Goal: Ask a question

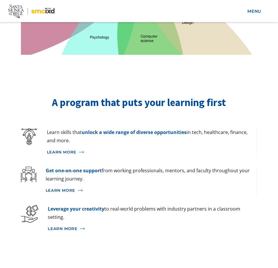
scroll to position [647, 0]
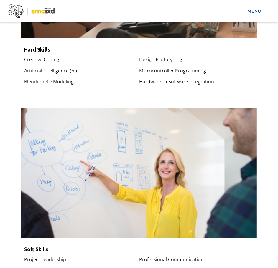
drag, startPoint x: 101, startPoint y: 72, endPoint x: 101, endPoint y: 119, distance: 46.2
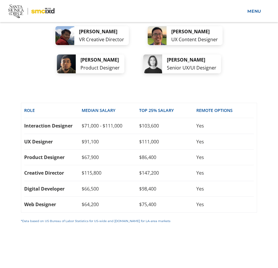
scroll to position [2325, 0]
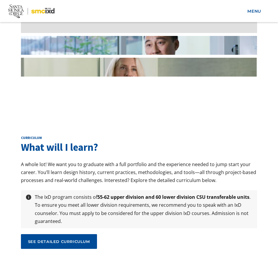
drag, startPoint x: 102, startPoint y: 58, endPoint x: 95, endPoint y: 122, distance: 64.3
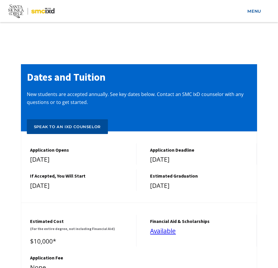
scroll to position [3888, 0]
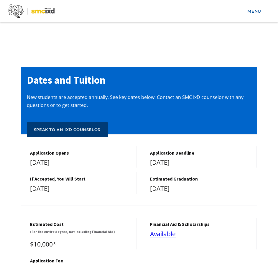
click at [70, 127] on div "Speak to an IxD counselor" at bounding box center [67, 129] width 67 height 5
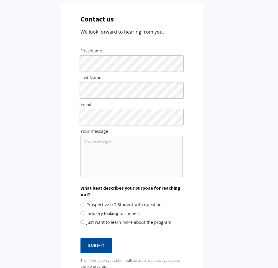
scroll to position [412, 0]
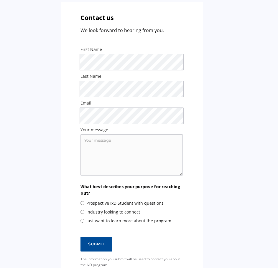
click at [113, 202] on span "Prospective IxD Student with questions" at bounding box center [124, 203] width 77 height 6
click at [84, 202] on input "Prospective IxD Student with questions" at bounding box center [82, 203] width 4 height 4
radio input "true"
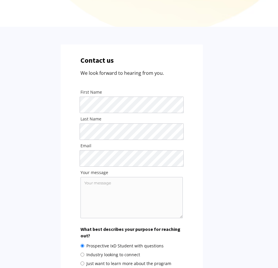
scroll to position [353, 0]
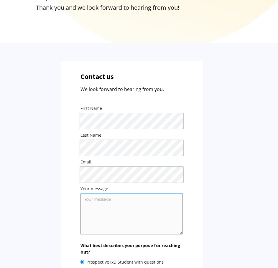
click at [102, 196] on textarea "Your message" at bounding box center [131, 213] width 102 height 41
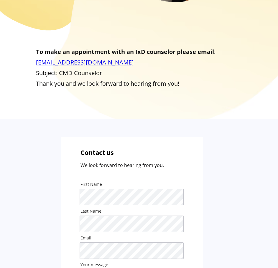
scroll to position [0, 0]
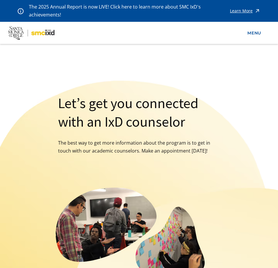
drag, startPoint x: 67, startPoint y: 149, endPoint x: 29, endPoint y: 56, distance: 100.2
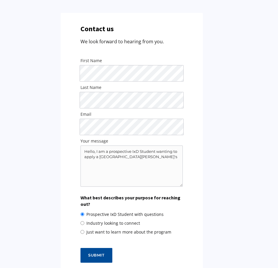
scroll to position [500, 0]
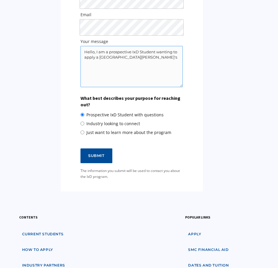
click at [160, 60] on textarea "Hello, I am a prospective IxD Student wanting to apply a Santa Monica College's" at bounding box center [131, 66] width 102 height 41
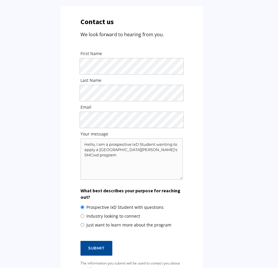
scroll to position [0, 0]
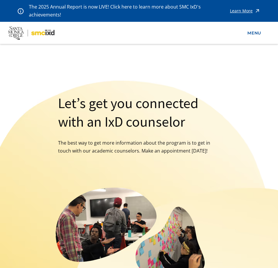
drag, startPoint x: 245, startPoint y: 68, endPoint x: 258, endPoint y: -36, distance: 104.8
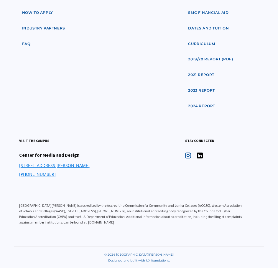
drag, startPoint x: 194, startPoint y: 68, endPoint x: 202, endPoint y: 184, distance: 115.7
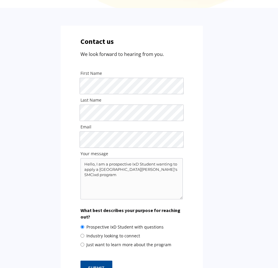
scroll to position [384, 0]
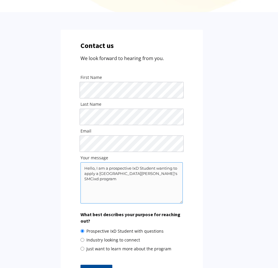
click at [177, 170] on textarea "Hello, I am a prospective IxD Student wanting to apply a Santa Monica College's…" at bounding box center [131, 182] width 102 height 41
click at [178, 172] on textarea "Hello, I am a prospective IxD Student wanting to apply a Santa Monica College's…" at bounding box center [131, 182] width 102 height 41
drag, startPoint x: 94, startPoint y: 175, endPoint x: 83, endPoint y: 173, distance: 10.4
click at [83, 173] on textarea "Hello, I am a prospective IxD Student wanting to apply a Santa Monica College's…" at bounding box center [131, 182] width 102 height 41
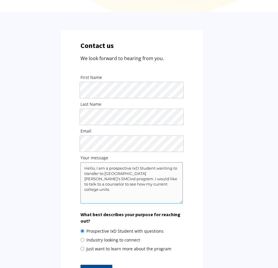
click at [151, 189] on textarea "Hello, I am a prospective IxD Student wanting to transfer to Santa Monica Colle…" at bounding box center [131, 182] width 102 height 41
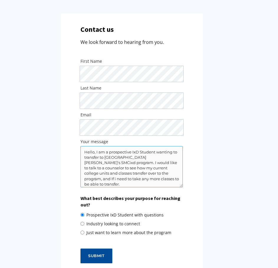
scroll to position [472, 0]
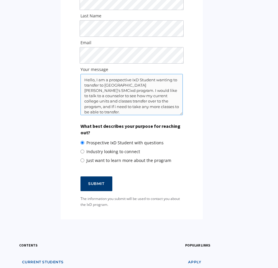
type textarea "Hello, I am a prospective IxD Student wanting to transfer to Santa Monica Colle…"
click at [97, 182] on input "Submit" at bounding box center [96, 183] width 32 height 15
type input "Please wait..."
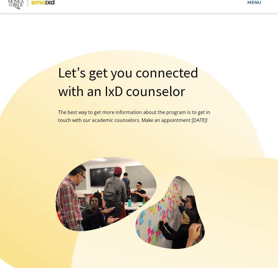
scroll to position [0, 0]
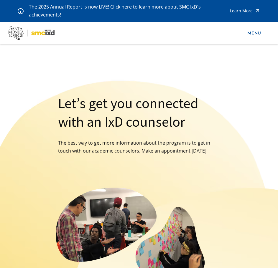
drag, startPoint x: 202, startPoint y: 31, endPoint x: 225, endPoint y: -31, distance: 66.1
